Goal: Task Accomplishment & Management: Complete application form

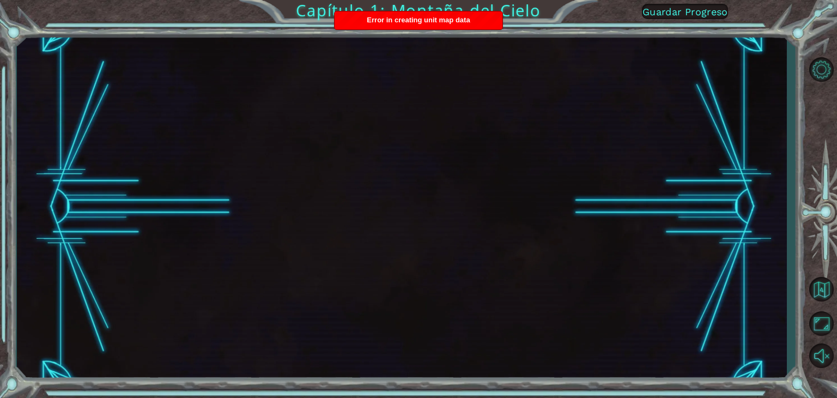
click at [660, 13] on span "Guardar Progreso" at bounding box center [685, 11] width 86 height 11
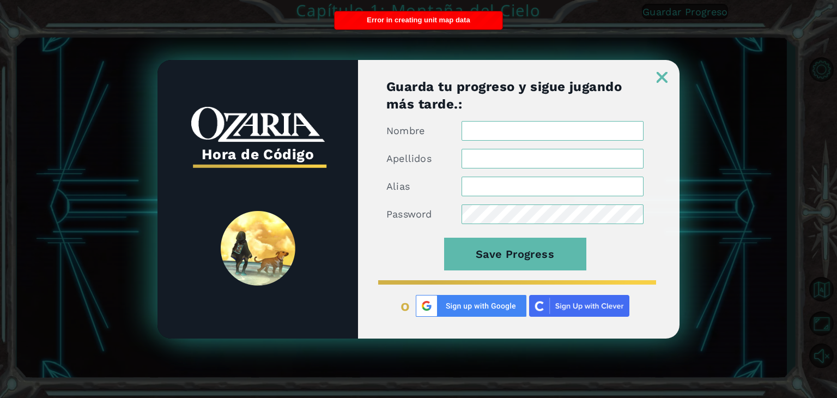
type input "[EMAIL_ADDRESS][DOMAIN_NAME]"
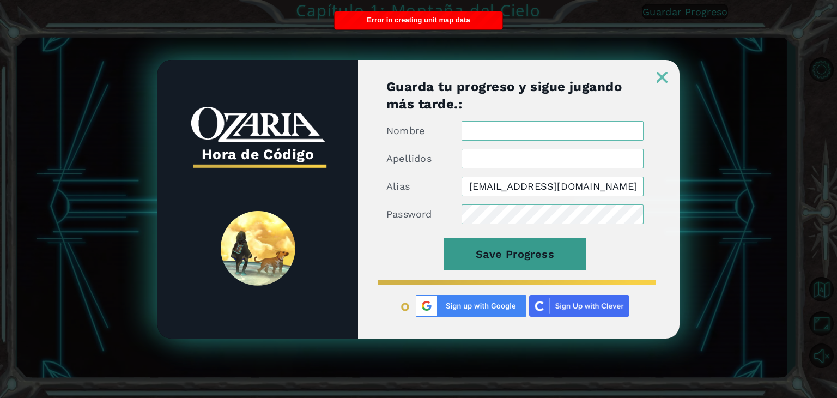
click at [545, 256] on button "Save Progress" at bounding box center [515, 253] width 142 height 33
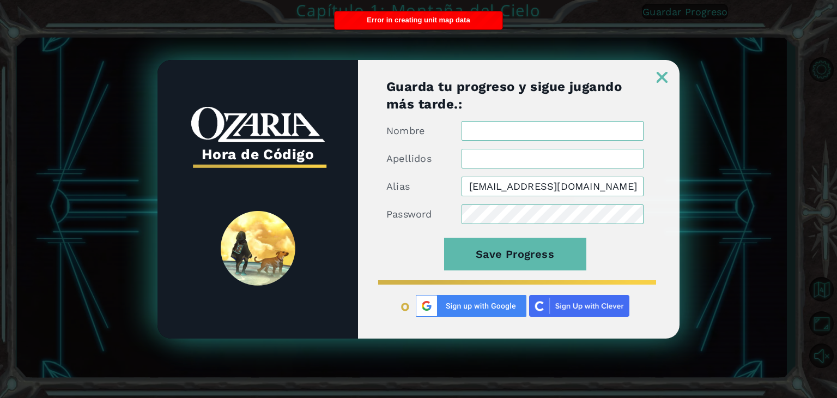
click at [570, 126] on input "Nombre" at bounding box center [552, 131] width 182 height 20
type input "[PERSON_NAME]"
click at [517, 160] on input "Apellidos" at bounding box center [552, 159] width 182 height 20
type input "[PERSON_NAME]"
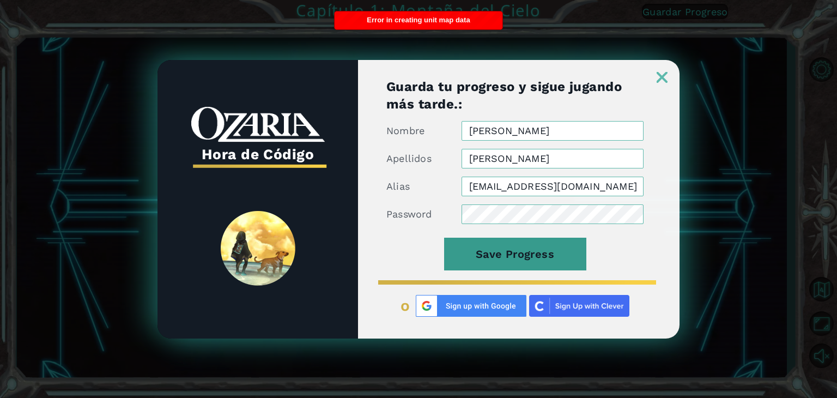
click at [557, 258] on button "Save Progress" at bounding box center [515, 253] width 142 height 33
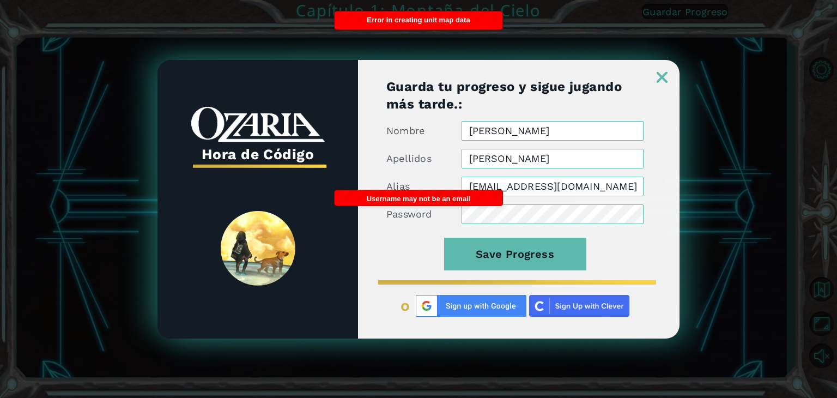
click at [661, 75] on img at bounding box center [661, 77] width 11 height 11
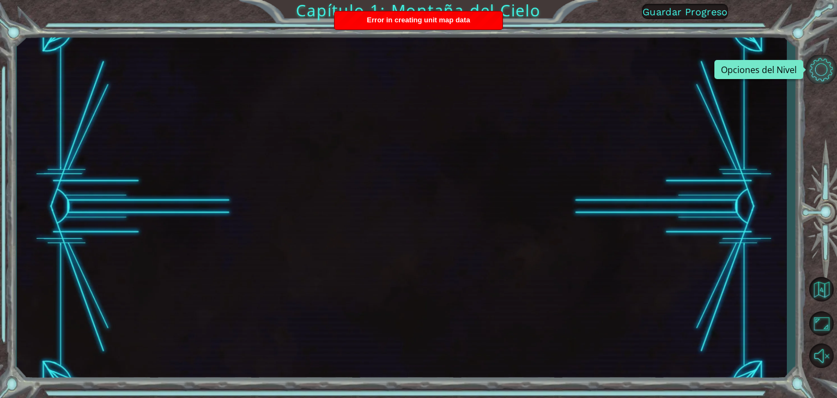
click at [823, 73] on button "Opciones del Nivel" at bounding box center [821, 69] width 32 height 29
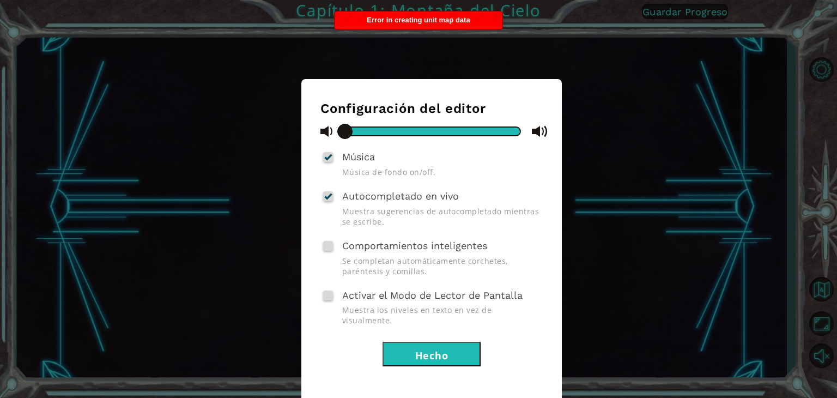
click at [448, 342] on button "Hecho" at bounding box center [431, 354] width 98 height 25
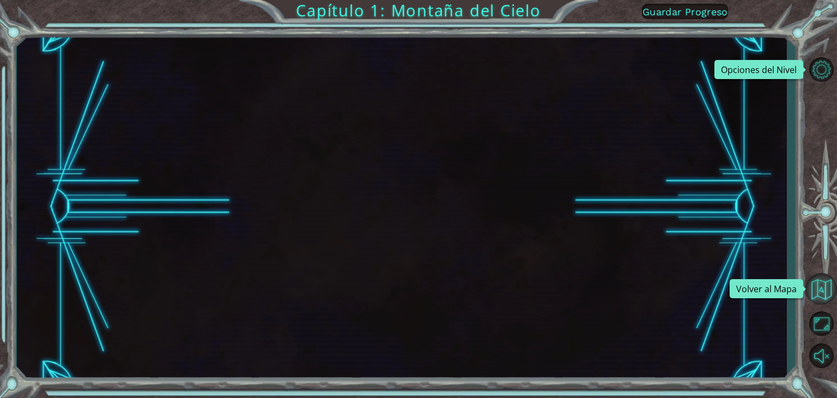
click at [819, 289] on button "Volver al Mapa" at bounding box center [821, 289] width 32 height 32
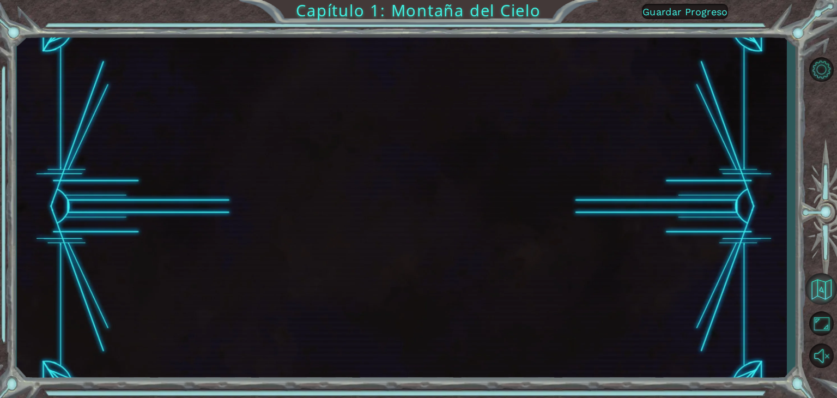
click at [819, 289] on button "Volver al Mapa" at bounding box center [821, 289] width 32 height 32
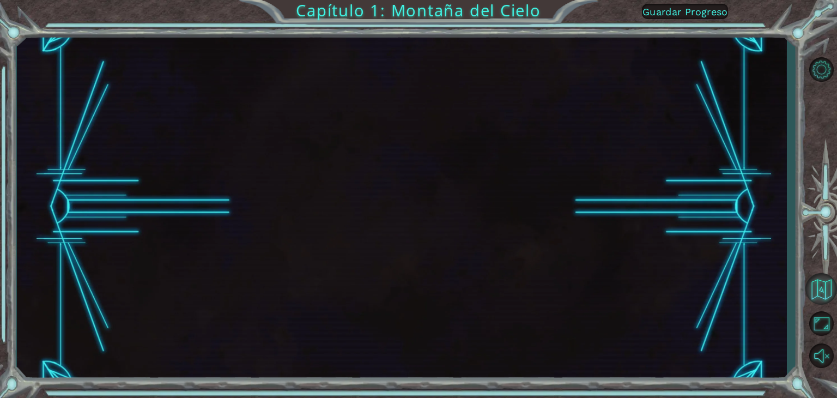
click at [819, 289] on button "Volver al Mapa" at bounding box center [821, 289] width 32 height 32
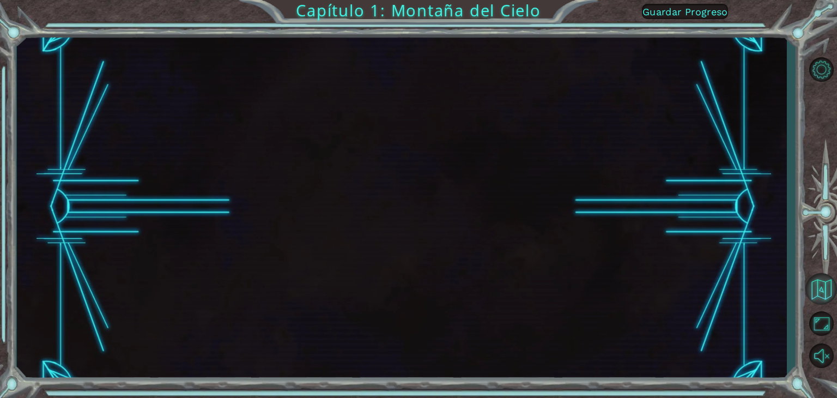
click at [819, 289] on button "Volver al Mapa" at bounding box center [821, 289] width 32 height 32
click at [820, 324] on button "Maximizar Navegador" at bounding box center [821, 323] width 32 height 29
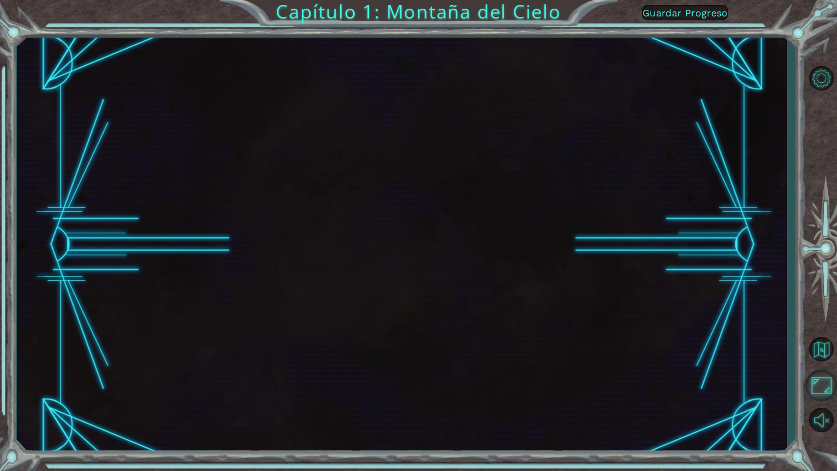
click at [827, 383] on button "Maximizar Navegador" at bounding box center [821, 385] width 32 height 32
